Goal: Task Accomplishment & Management: Manage account settings

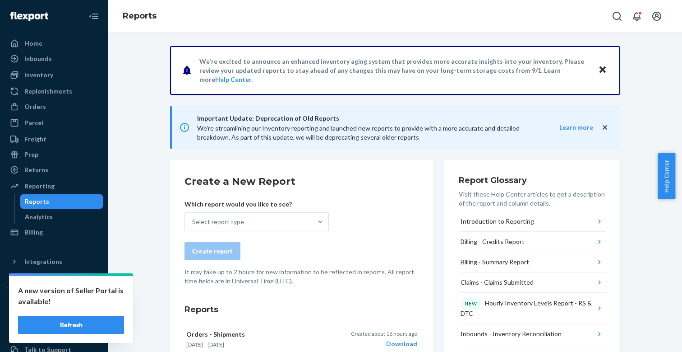
click at [43, 111] on div "Orders" at bounding box center [54, 106] width 96 height 13
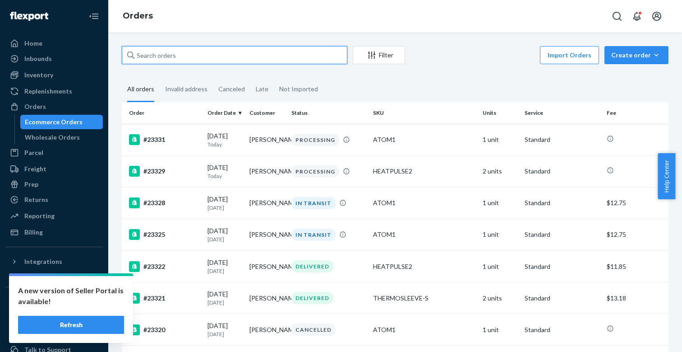
click at [246, 57] on input "text" at bounding box center [235, 55] width 226 height 18
paste input "[PERSON_NAME]"
type input "[PERSON_NAME]"
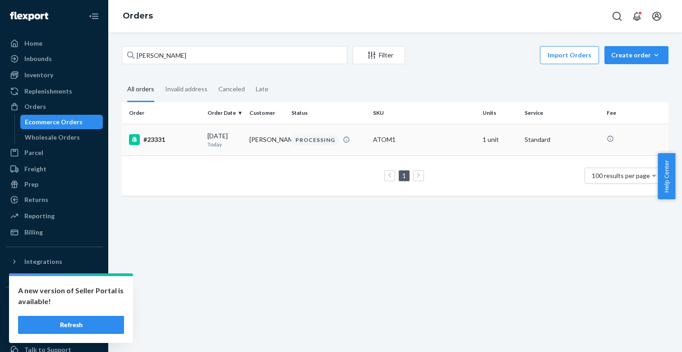
click at [166, 135] on div "#23331" at bounding box center [164, 139] width 71 height 11
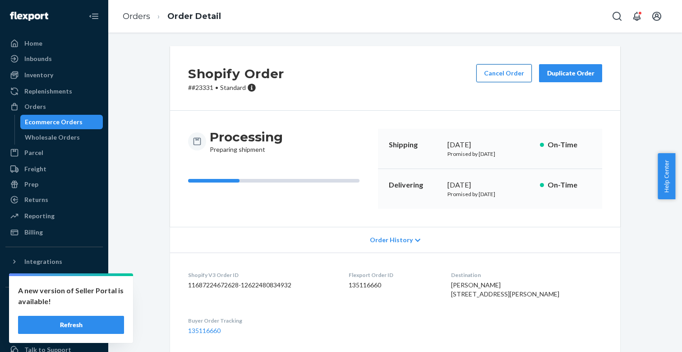
click at [504, 76] on button "Cancel Order" at bounding box center [505, 73] width 56 height 18
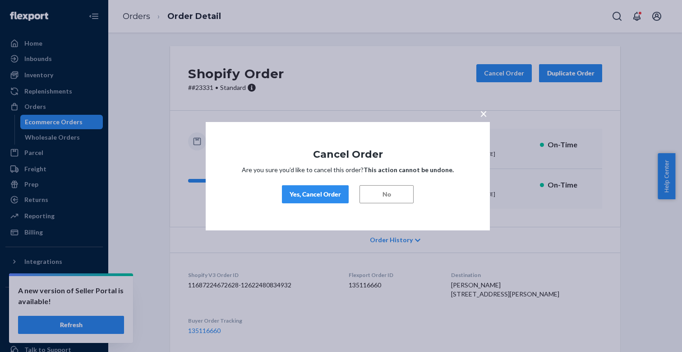
click at [329, 201] on button "Yes, Cancel Order" at bounding box center [315, 194] width 67 height 18
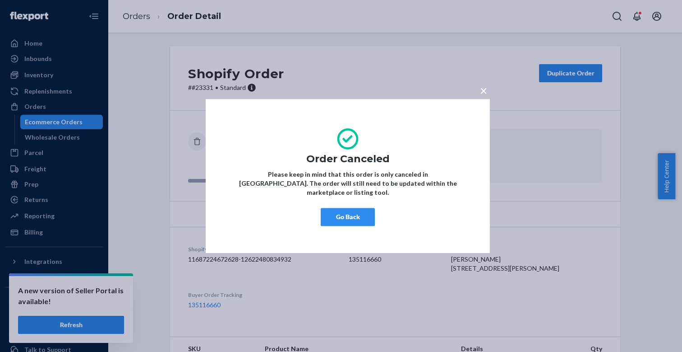
click at [360, 209] on button "Go Back" at bounding box center [348, 217] width 54 height 18
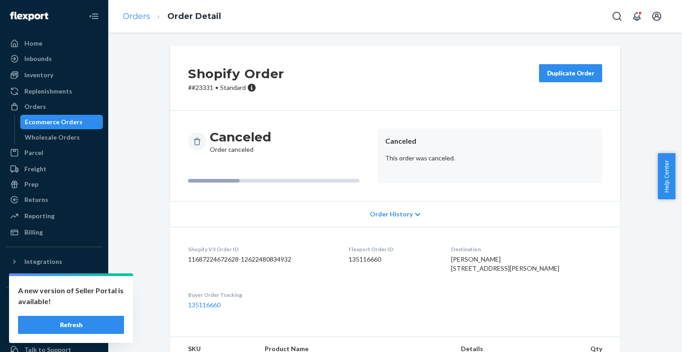
click at [135, 14] on link "Orders" at bounding box center [137, 16] width 28 height 10
